Goal: Contribute content

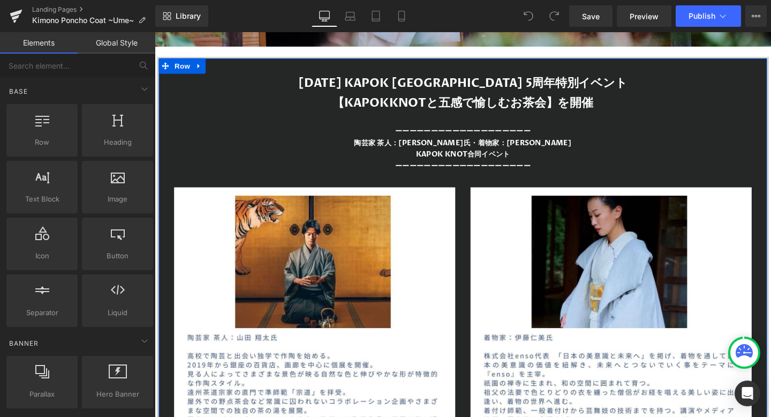
scroll to position [432, 0]
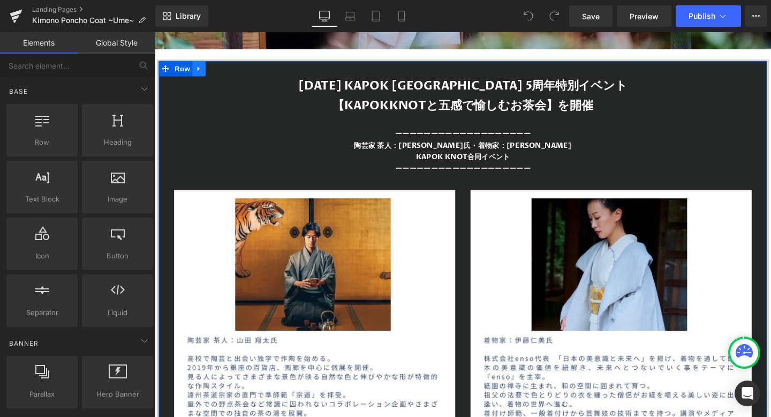
click at [201, 69] on icon at bounding box center [201, 70] width 7 height 8
click at [229, 70] on icon at bounding box center [228, 70] width 7 height 7
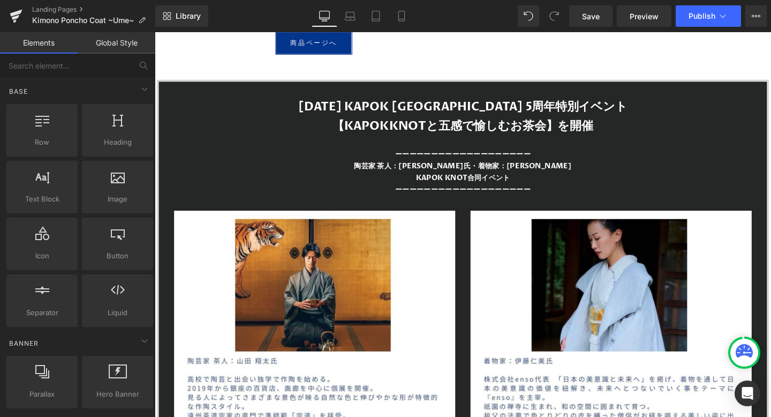
scroll to position [4680, 0]
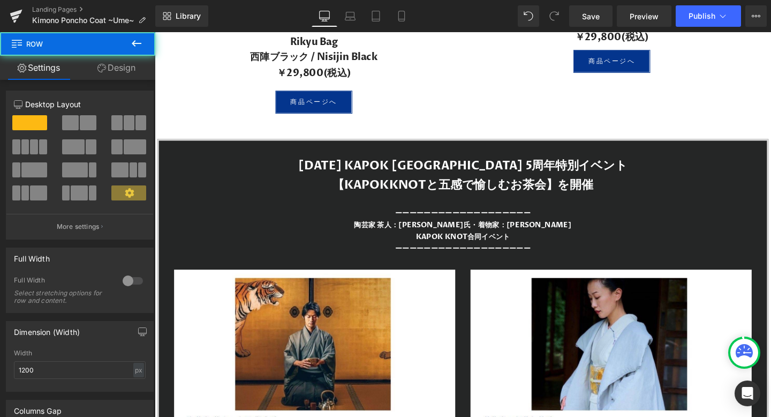
click at [202, 154] on icon at bounding box center [201, 154] width 2 height 5
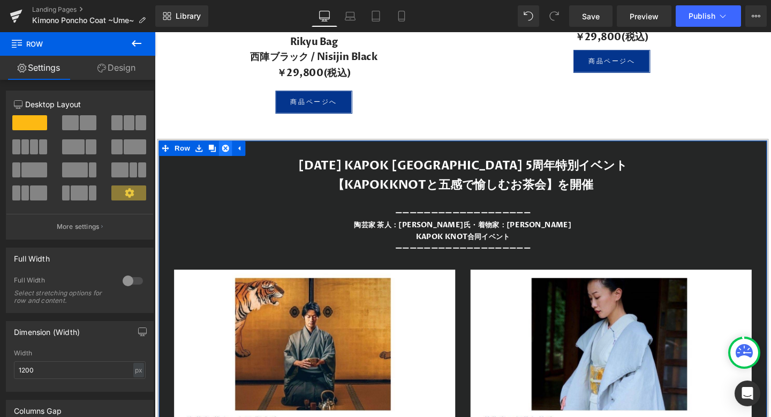
click at [231, 152] on icon at bounding box center [228, 154] width 7 height 8
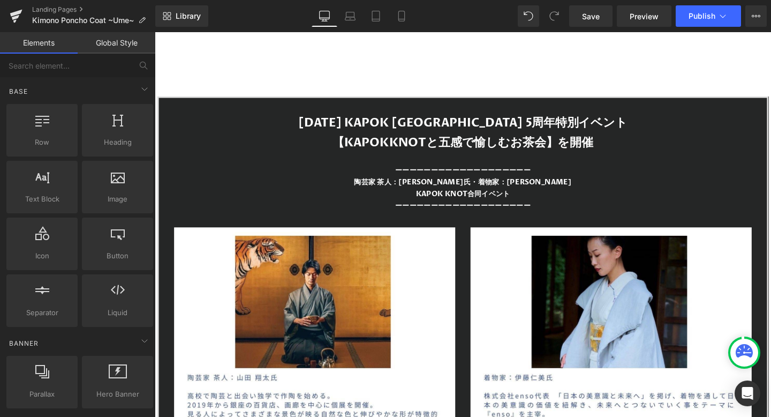
scroll to position [8475, 0]
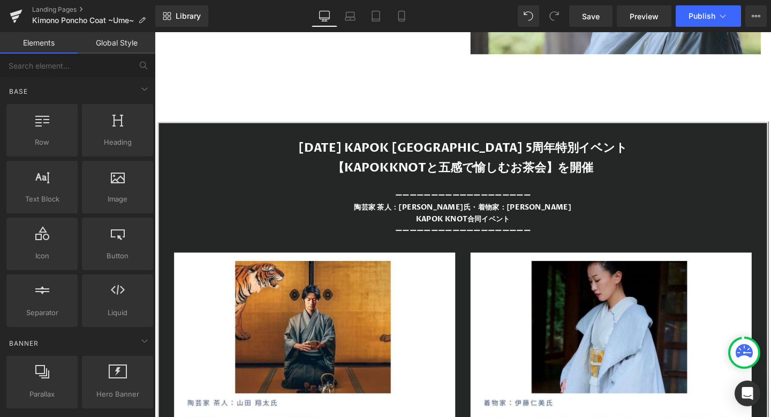
click at [186, 139] on span "Row" at bounding box center [183, 135] width 17 height 13
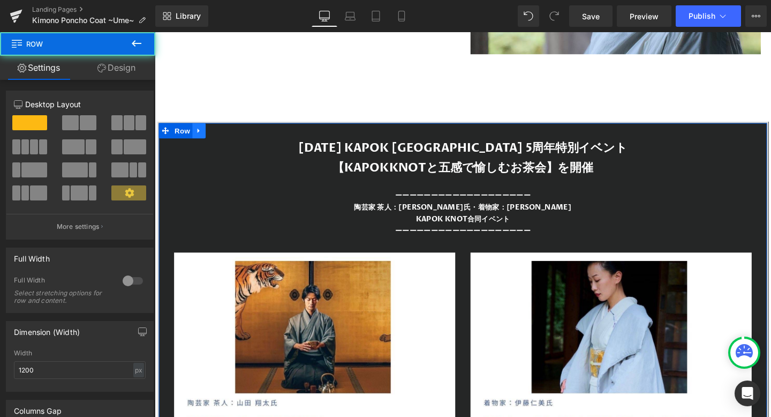
click at [206, 134] on link at bounding box center [201, 135] width 14 height 16
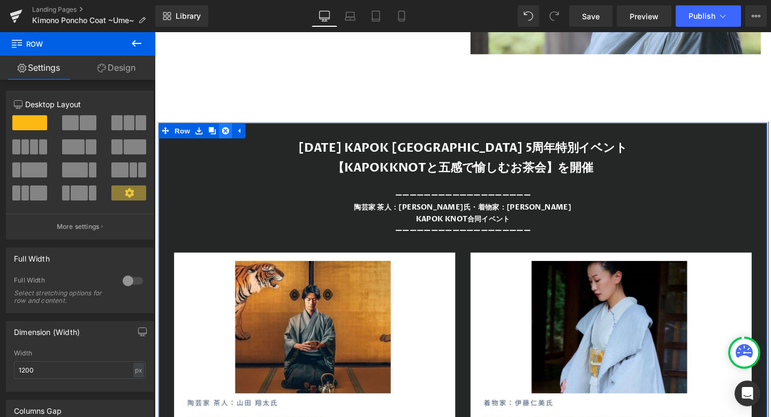
click at [226, 136] on icon at bounding box center [228, 135] width 7 height 7
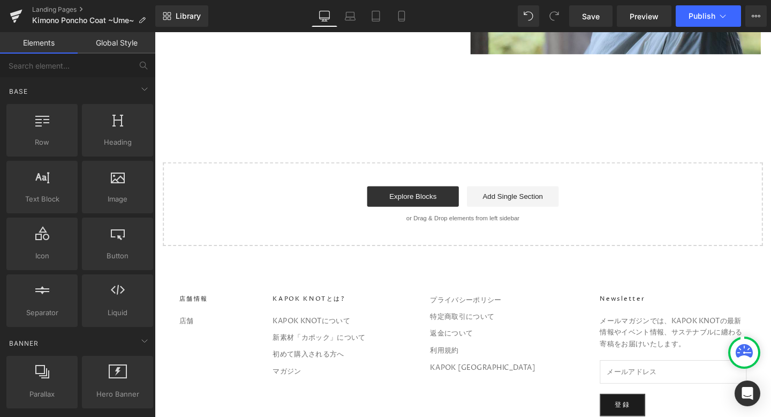
scroll to position [8494, 0]
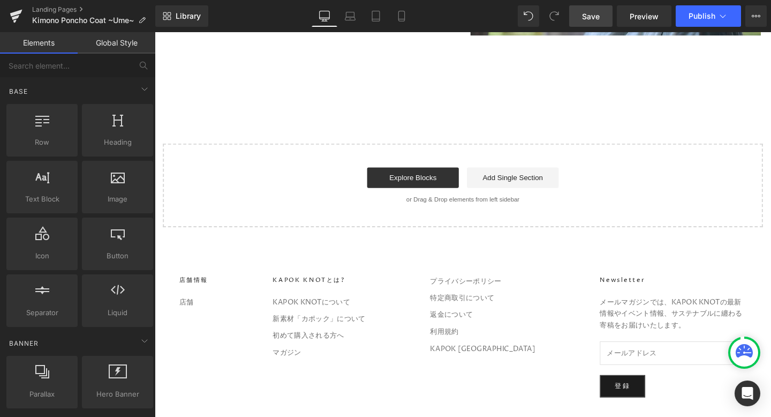
click at [590, 18] on span "Save" at bounding box center [591, 16] width 18 height 11
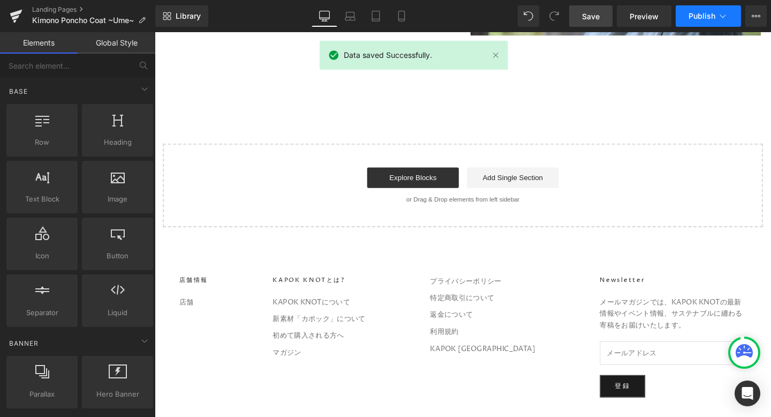
click at [716, 16] on button "Publish" at bounding box center [708, 15] width 65 height 21
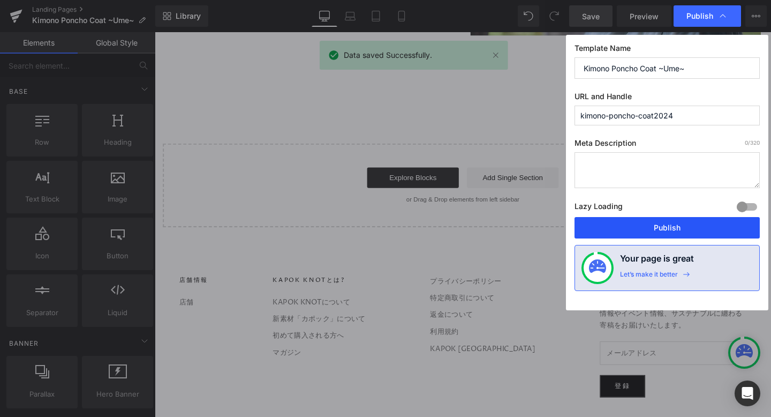
click at [655, 230] on button "Publish" at bounding box center [667, 227] width 185 height 21
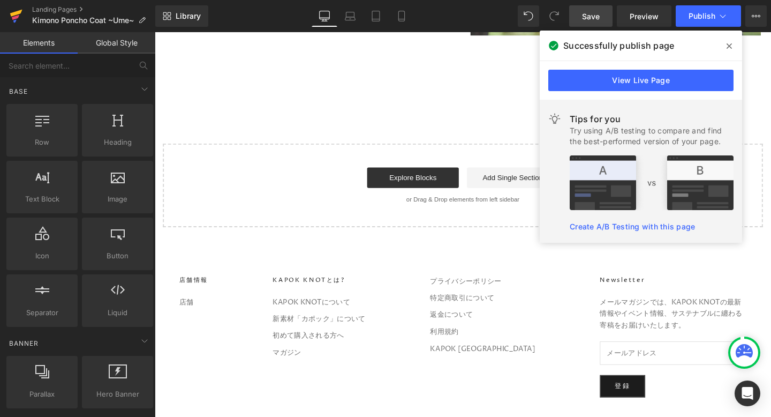
click at [13, 19] on icon at bounding box center [15, 17] width 7 height 5
